Goal: Task Accomplishment & Management: Manage account settings

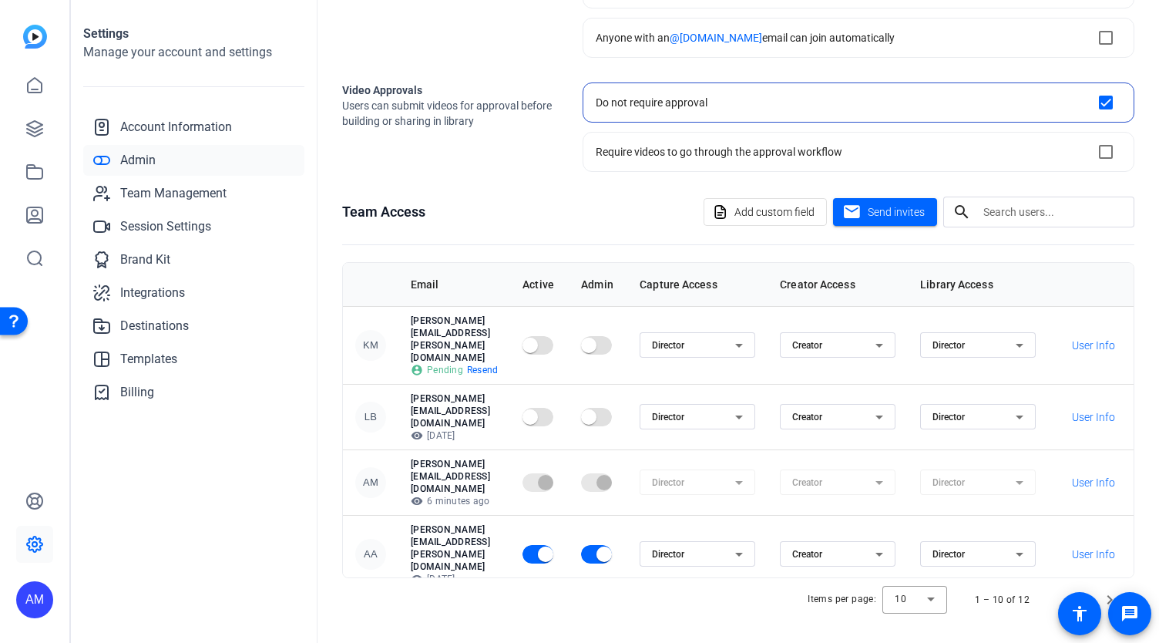
drag, startPoint x: 264, startPoint y: 324, endPoint x: 935, endPoint y: 29, distance: 733.9
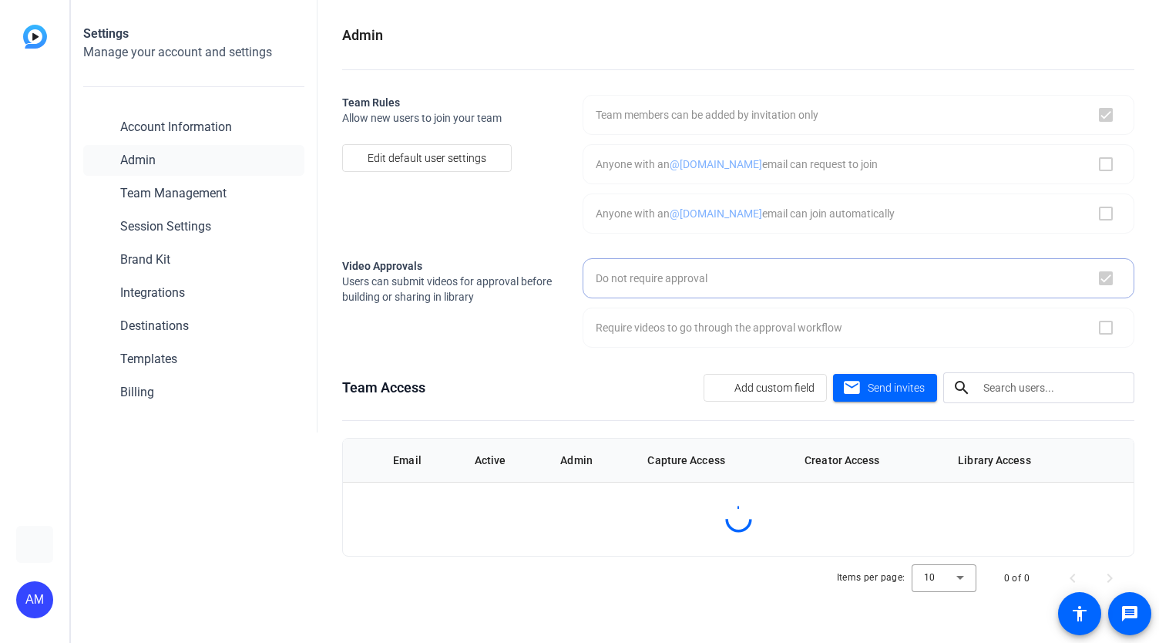
checkbox input "true"
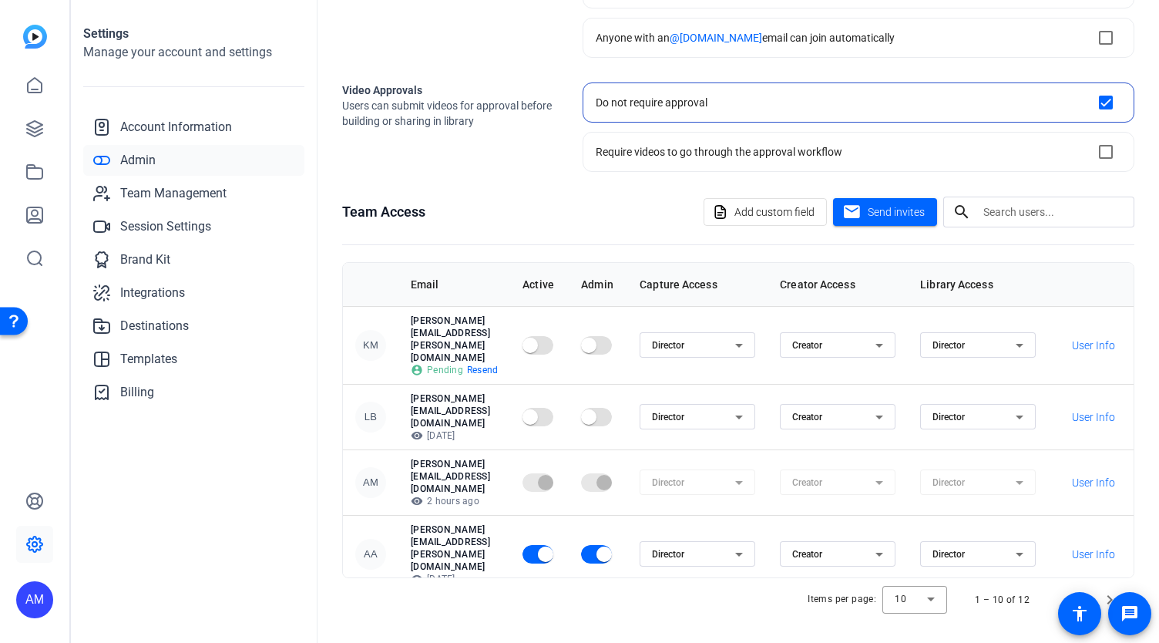
click at [134, 157] on span "Admin" at bounding box center [137, 160] width 35 height 18
click at [140, 213] on link "Session Settings" at bounding box center [193, 226] width 221 height 31
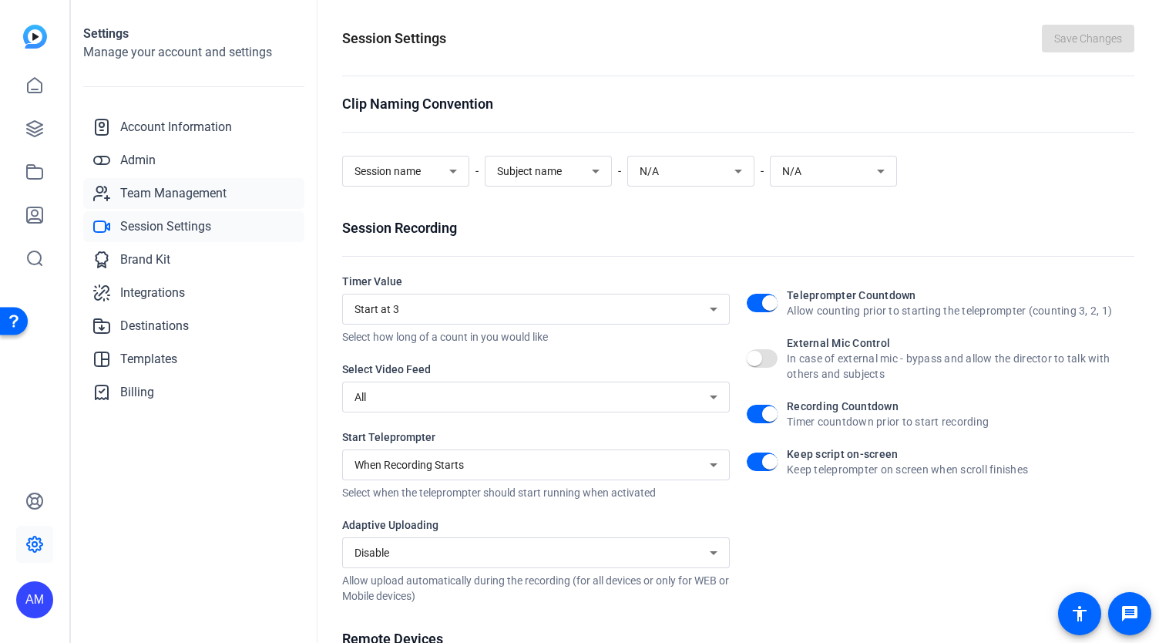
click at [138, 195] on span "Team Management" at bounding box center [173, 193] width 106 height 18
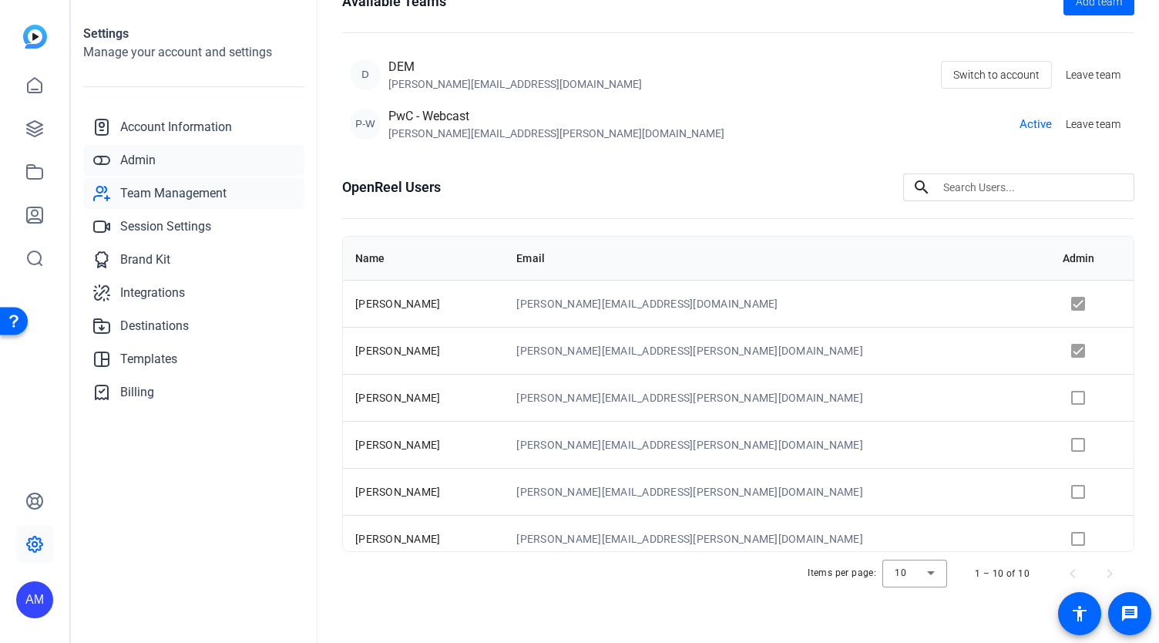
click at [139, 162] on span "Admin" at bounding box center [137, 160] width 35 height 18
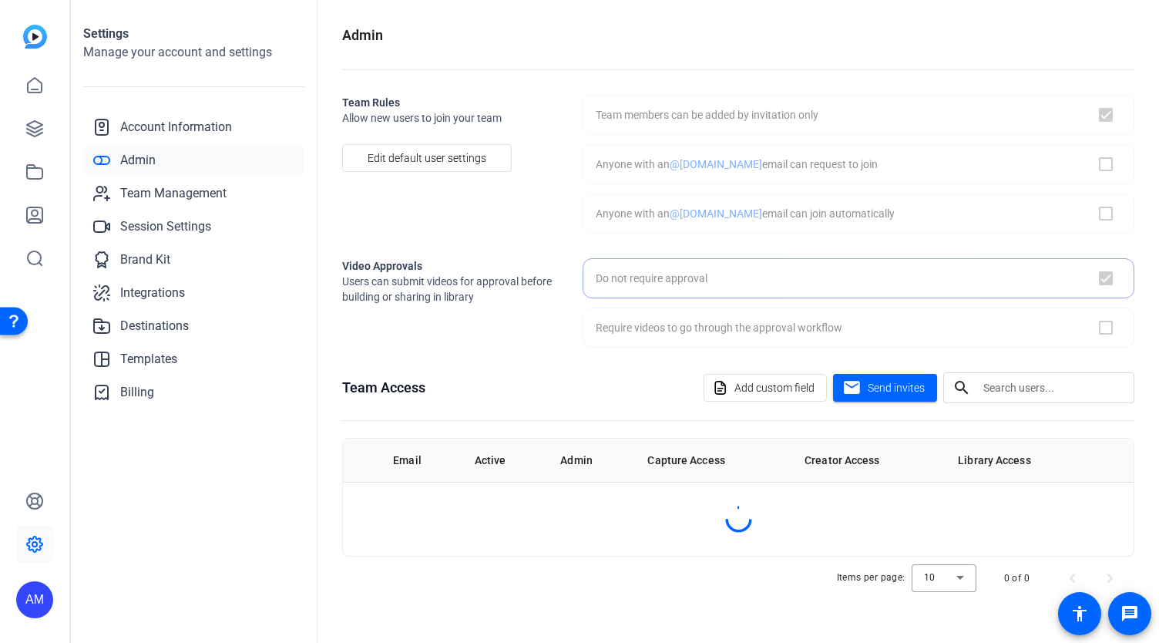
checkbox input "true"
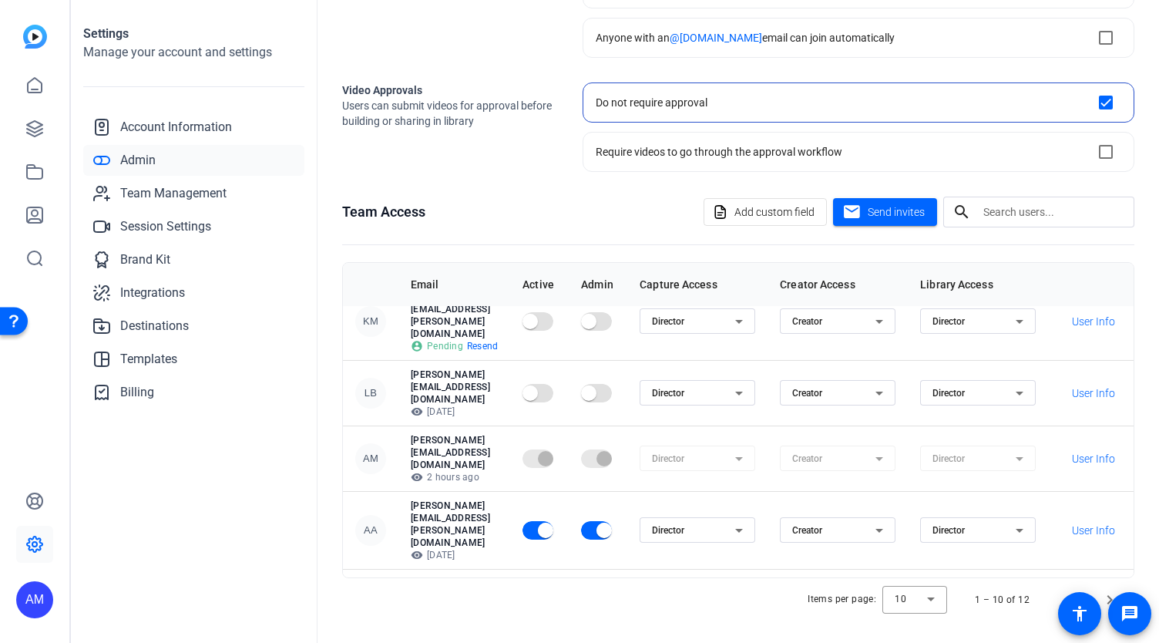
scroll to position [19, 0]
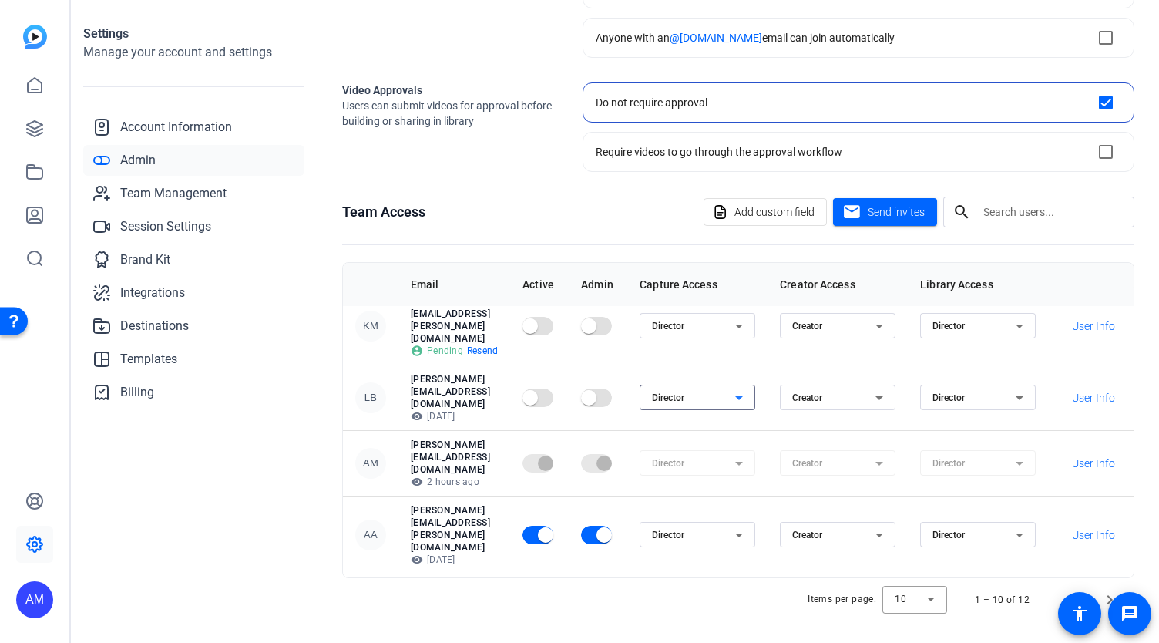
click at [748, 388] on icon at bounding box center [739, 397] width 18 height 18
click at [718, 409] on mat-option "Inactive" at bounding box center [728, 409] width 116 height 25
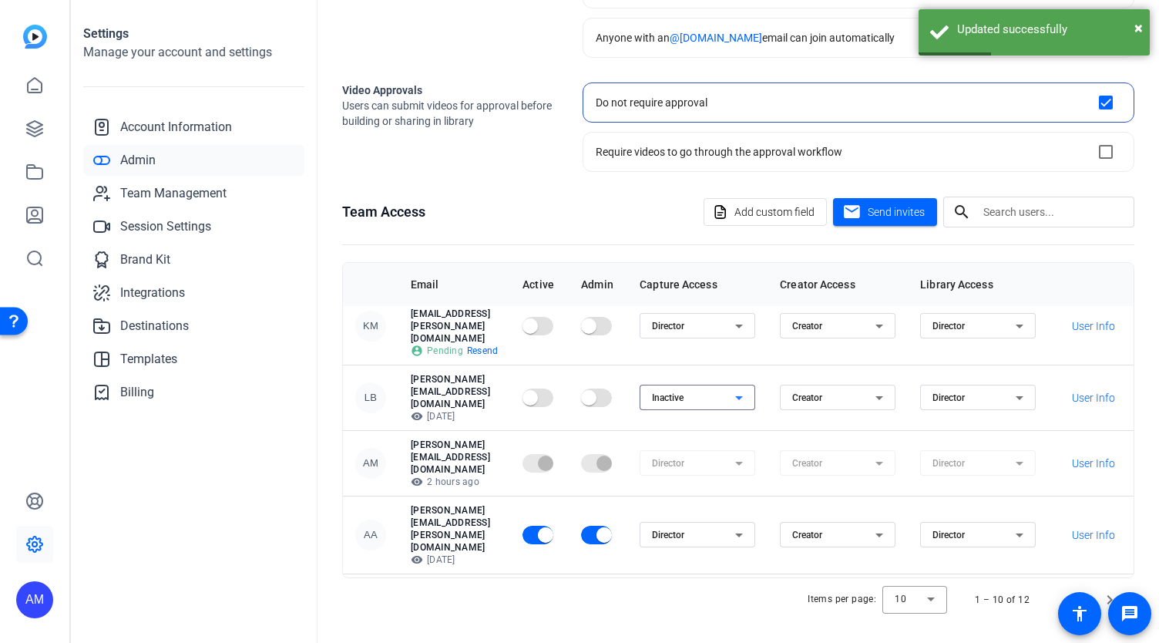
scroll to position [0, 0]
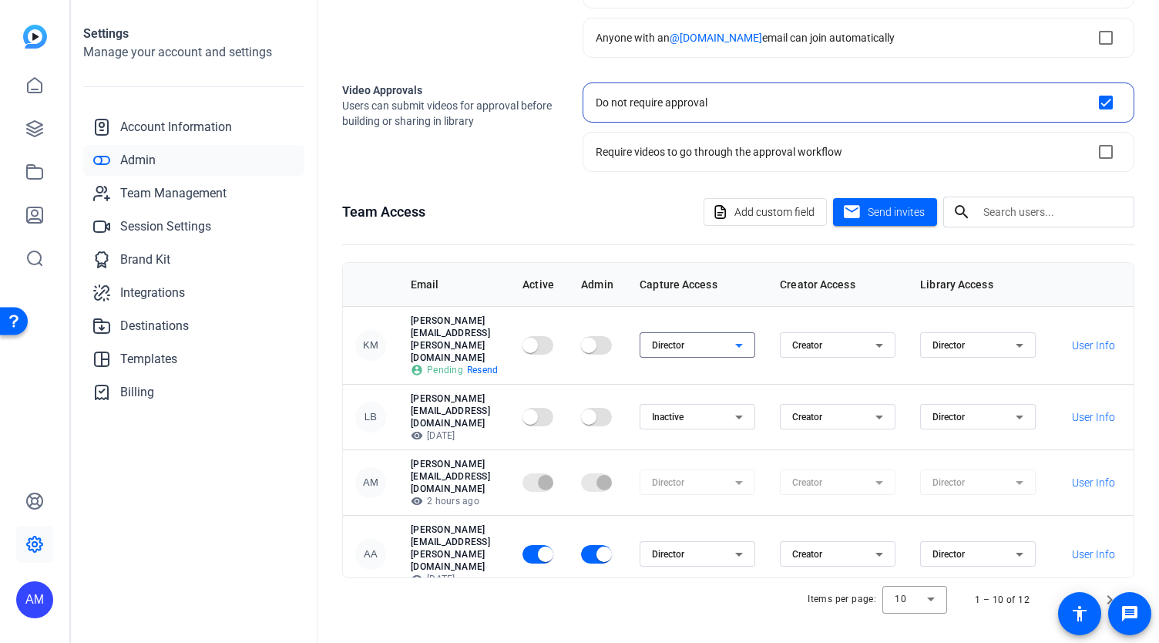
click at [743, 344] on icon at bounding box center [739, 346] width 8 height 4
click at [727, 381] on mat-option "Inactive" at bounding box center [728, 381] width 116 height 25
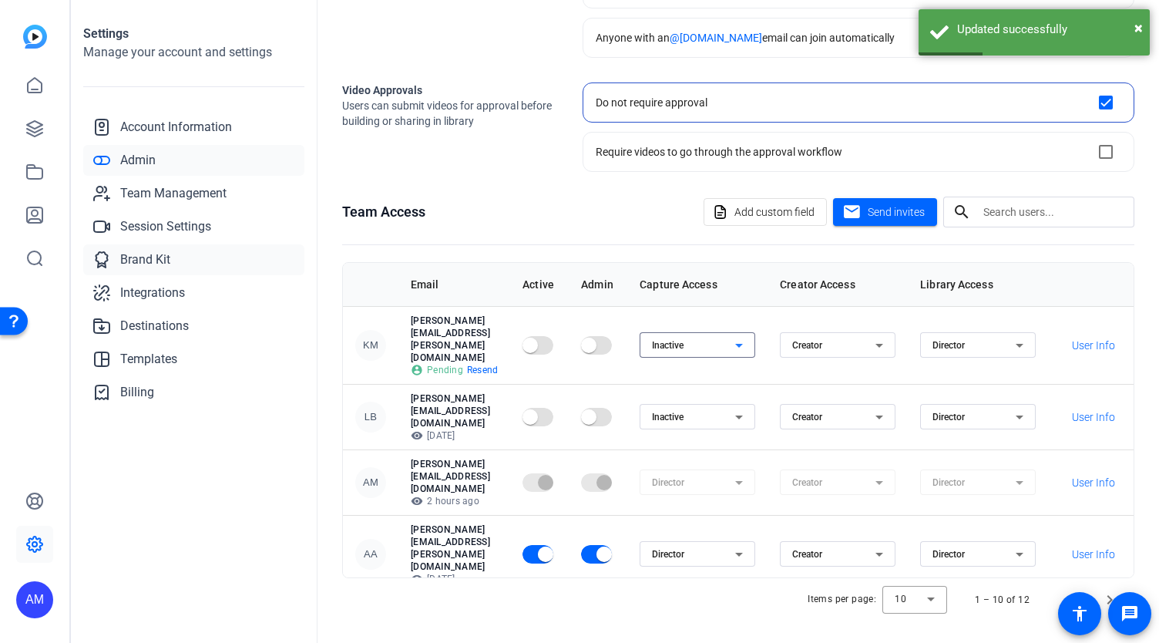
click at [297, 273] on link "Brand Kit" at bounding box center [193, 259] width 221 height 31
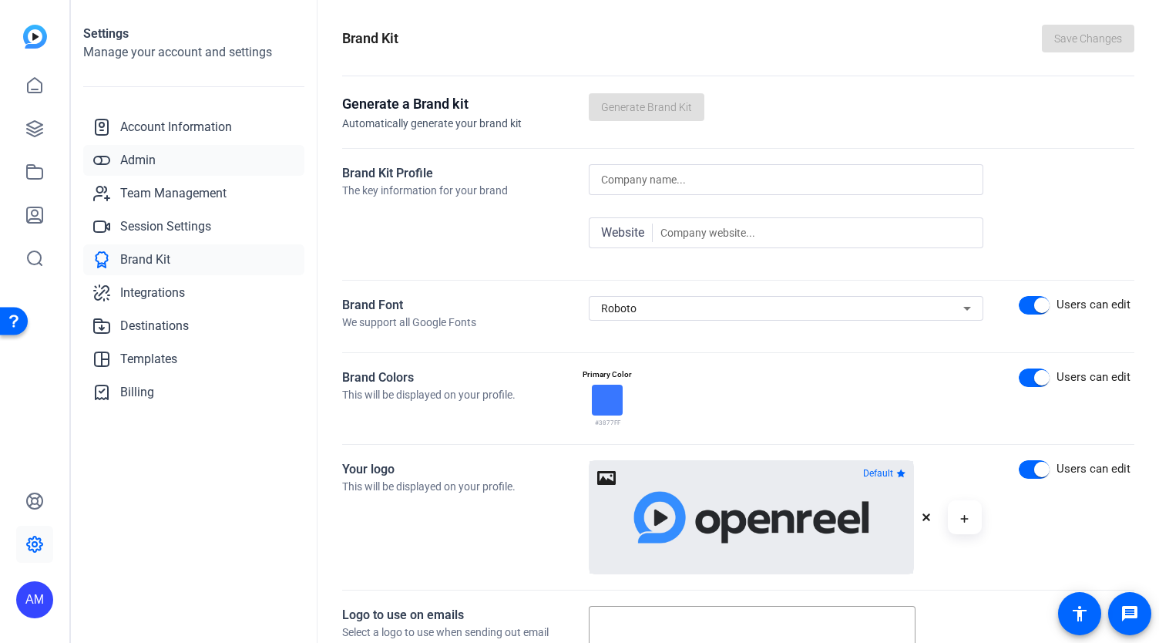
drag, startPoint x: 297, startPoint y: 273, endPoint x: 139, endPoint y: 164, distance: 192.4
click at [139, 164] on span "Admin" at bounding box center [137, 160] width 35 height 18
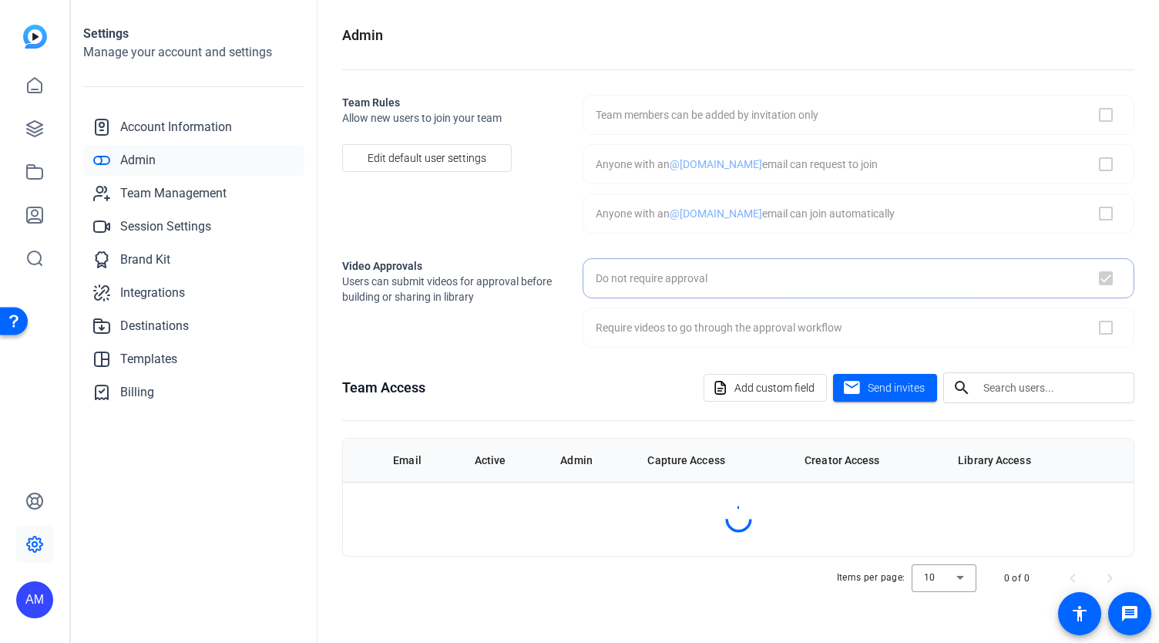
checkbox input "true"
